Goal: Information Seeking & Learning: Learn about a topic

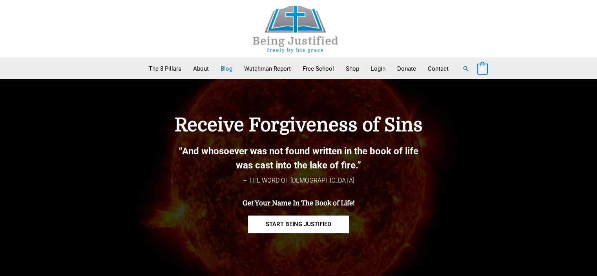
click at [225, 70] on link "Blog" at bounding box center [227, 69] width 24 height 20
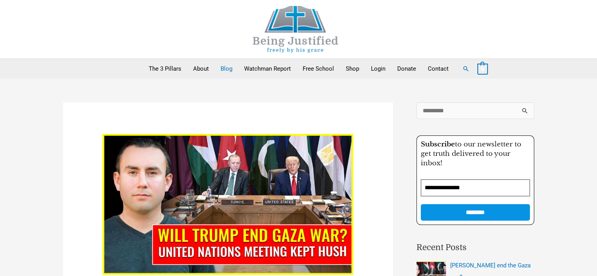
scroll to position [118, 0]
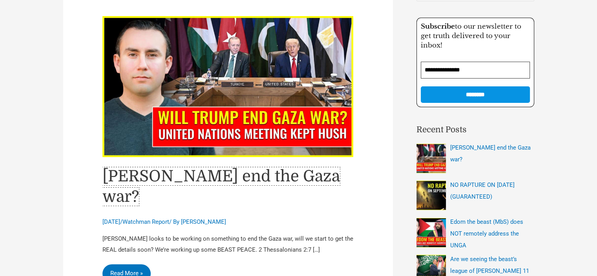
drag, startPoint x: 120, startPoint y: 183, endPoint x: 128, endPoint y: 190, distance: 10.9
click at [121, 183] on link "[PERSON_NAME] end the Gaza war?" at bounding box center [220, 186] width 237 height 38
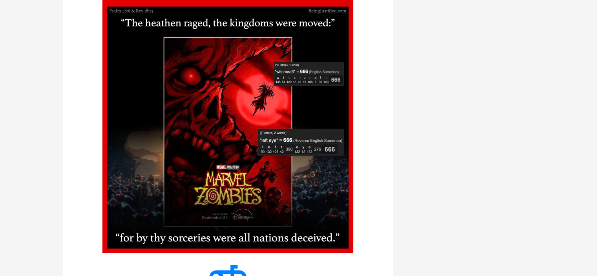
scroll to position [2914, 0]
